Goal: Obtain resource: Obtain resource

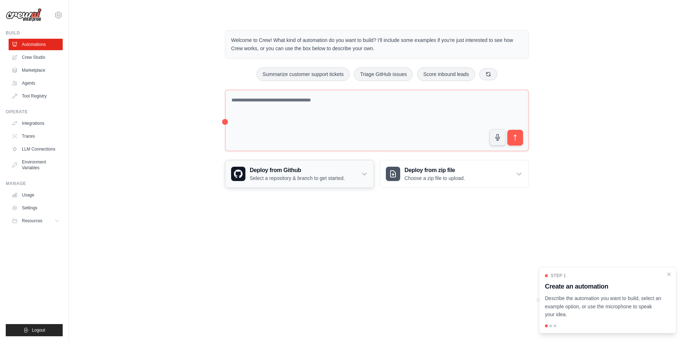
click at [282, 170] on h3 "Deploy from Github" at bounding box center [297, 170] width 95 height 9
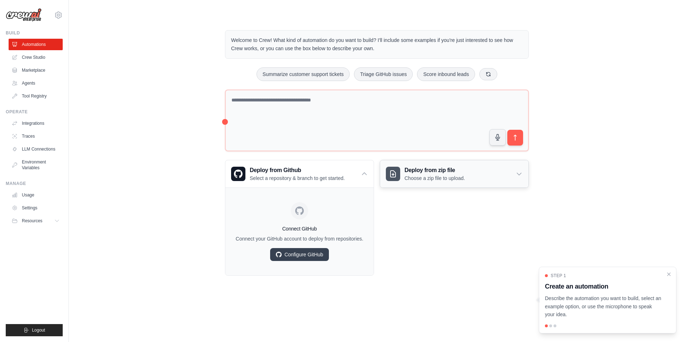
click at [486, 177] on div "Deploy from zip file Choose a zip file to upload." at bounding box center [454, 173] width 148 height 27
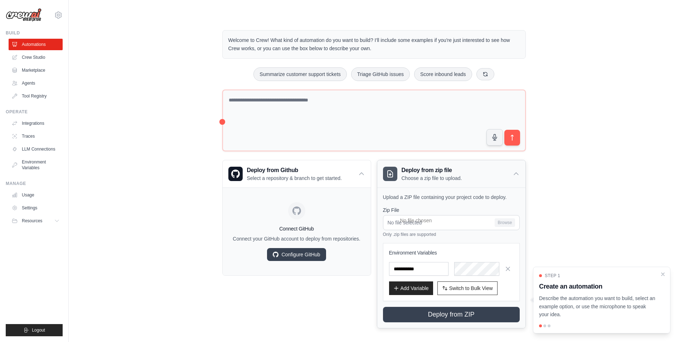
click at [486, 177] on div "Deploy from zip file Choose a zip file to upload." at bounding box center [451, 173] width 148 height 27
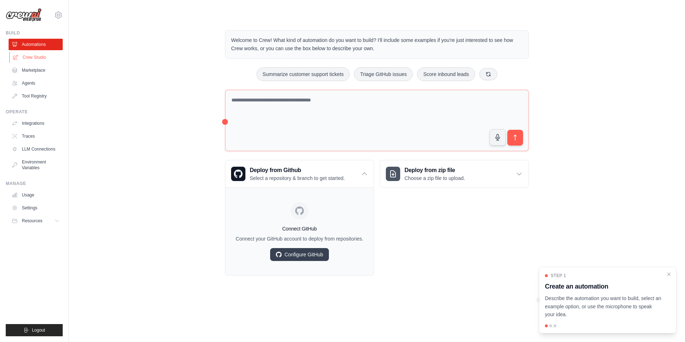
click at [44, 55] on link "Crew Studio" at bounding box center [36, 57] width 54 height 11
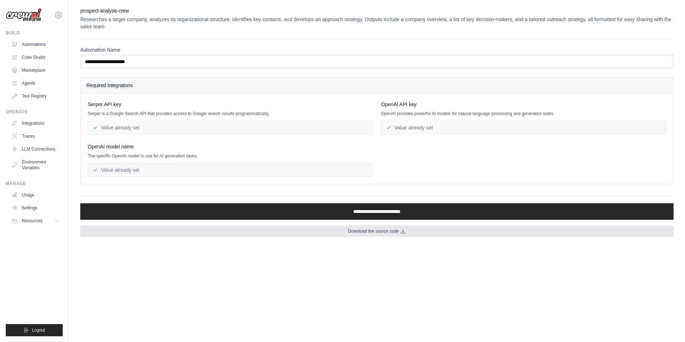
click at [386, 234] on link "Download the source code" at bounding box center [376, 230] width 593 height 11
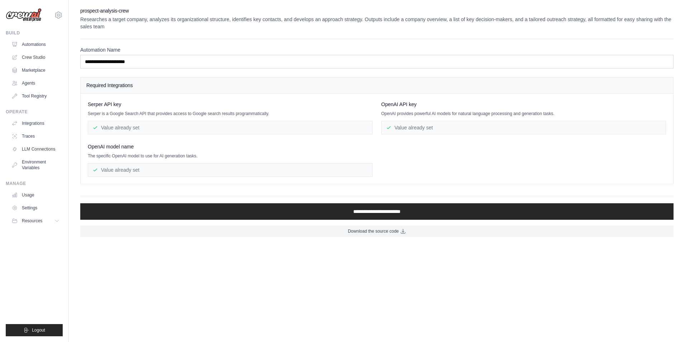
click at [180, 128] on div "Value already set" at bounding box center [230, 128] width 285 height 14
click at [404, 129] on div "Value already set" at bounding box center [523, 128] width 285 height 14
click at [236, 168] on div "Value already set" at bounding box center [230, 170] width 285 height 14
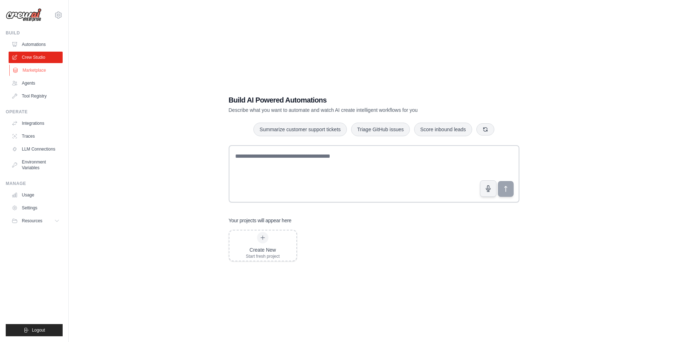
click at [42, 69] on link "Marketplace" at bounding box center [36, 69] width 54 height 11
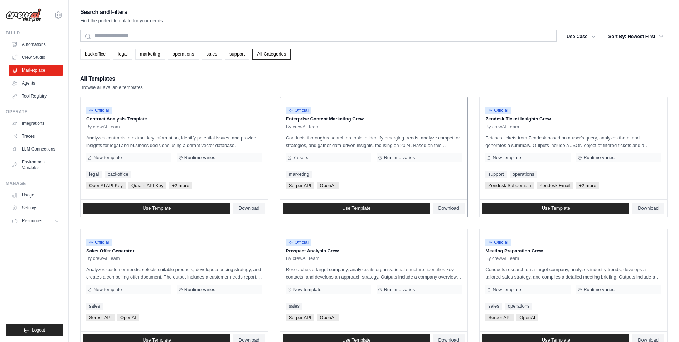
click at [347, 118] on p "Enterprise Content Marketing Crew" at bounding box center [374, 118] width 176 height 7
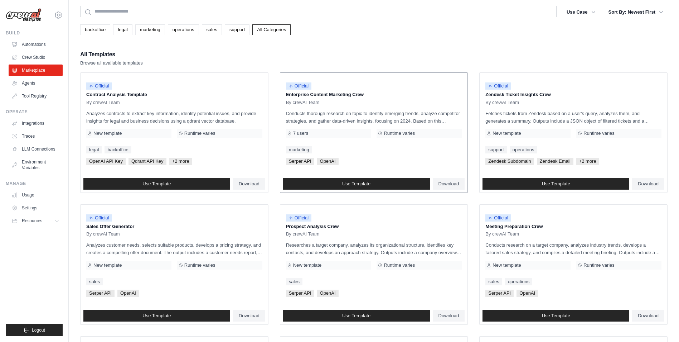
scroll to position [36, 0]
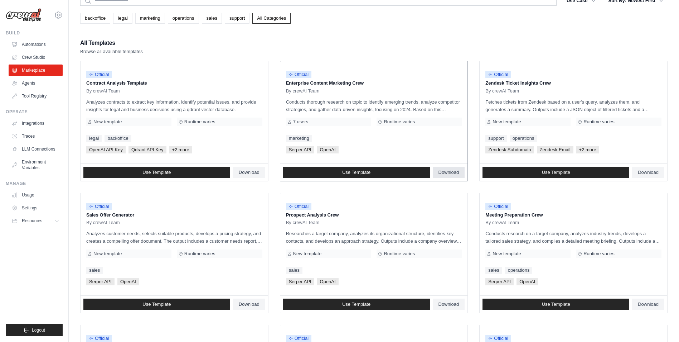
click at [444, 172] on span "Download" at bounding box center [449, 172] width 21 height 6
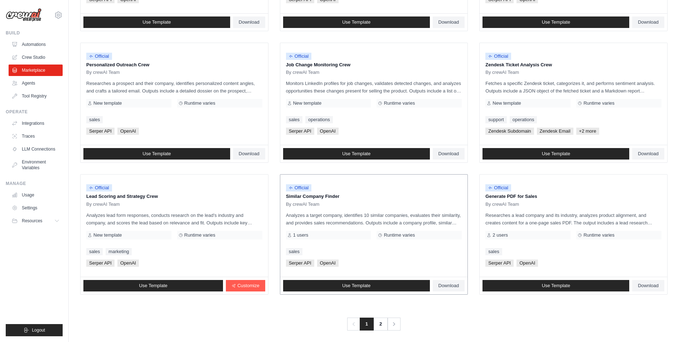
scroll to position [322, 0]
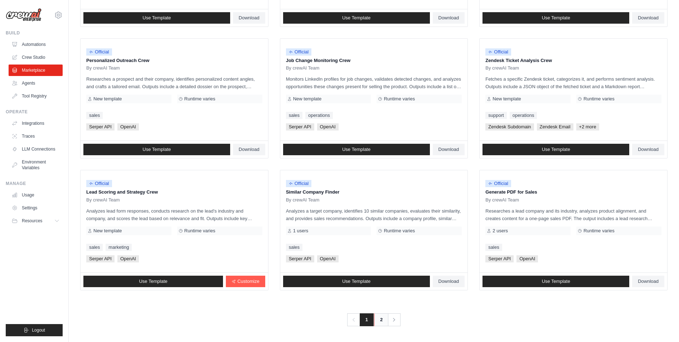
click at [380, 322] on link "2" at bounding box center [381, 319] width 14 height 13
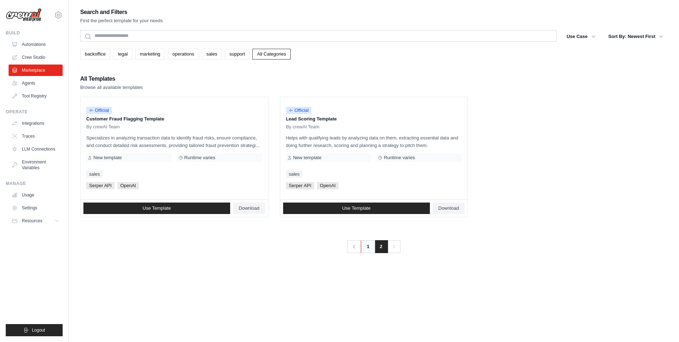
click at [366, 250] on link "1" at bounding box center [368, 246] width 14 height 13
